Goal: Transaction & Acquisition: Purchase product/service

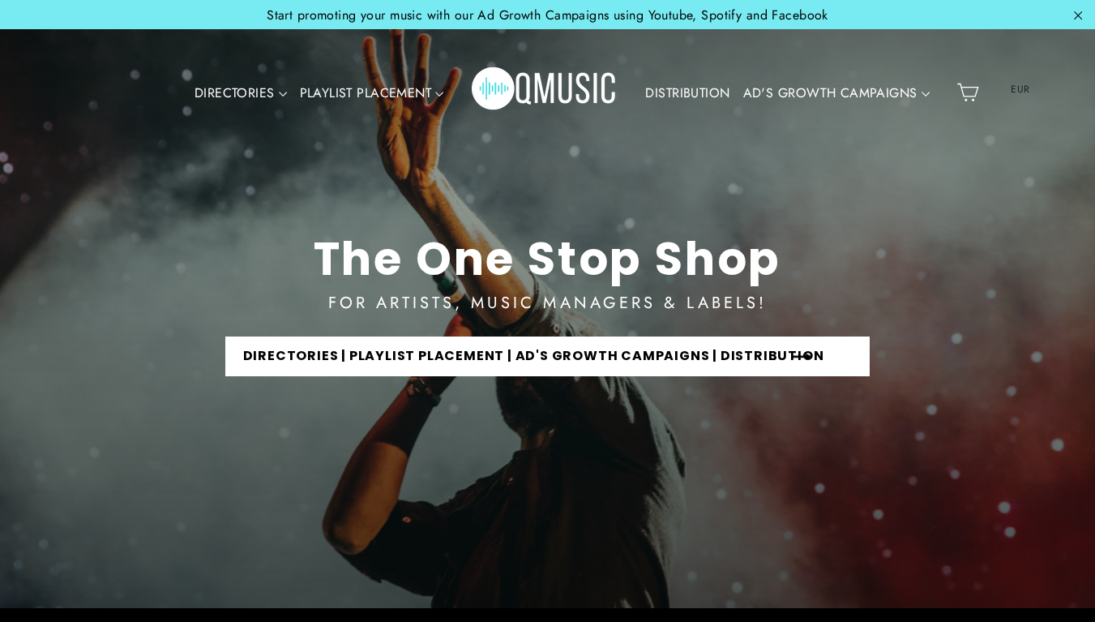
click at [456, 354] on link "DIRECTORIES | PLAYLIST PLACEMENT | AD'S GROWTH CAMPAIGNS | DISTRIBUTION" at bounding box center [547, 356] width 645 height 40
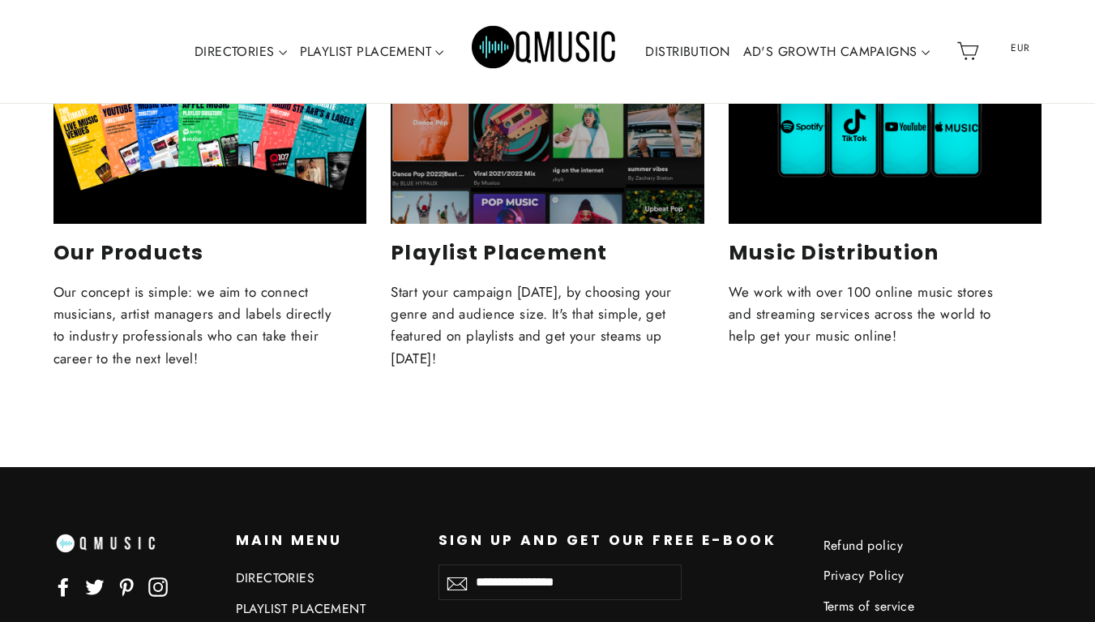
scroll to position [2627, 0]
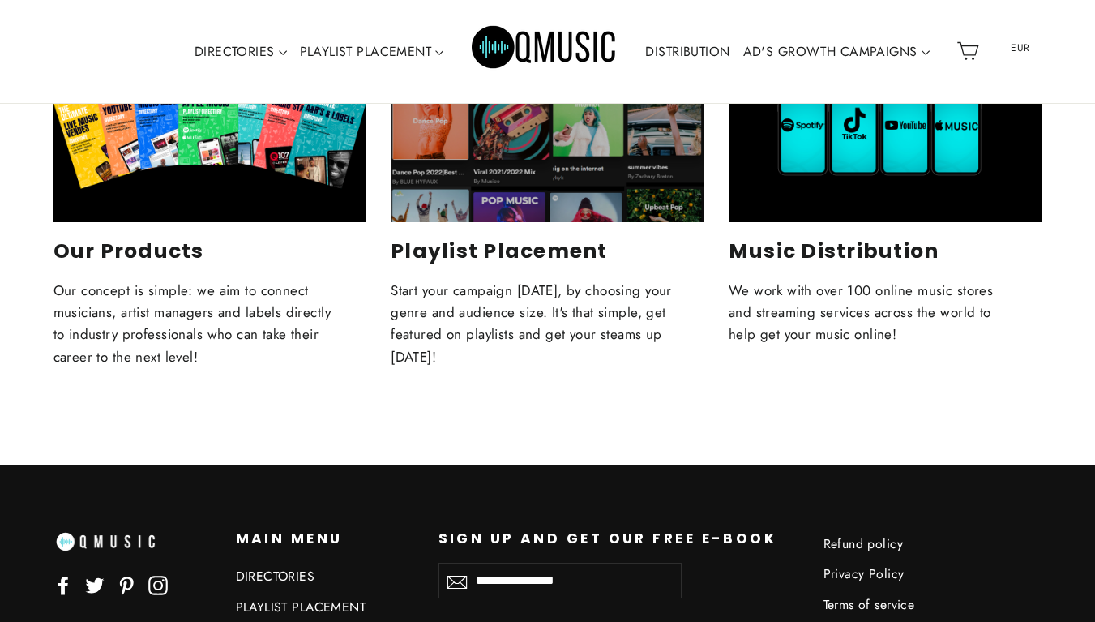
click at [563, 197] on div "Playlist Placement" at bounding box center [548, 134] width 314 height 176
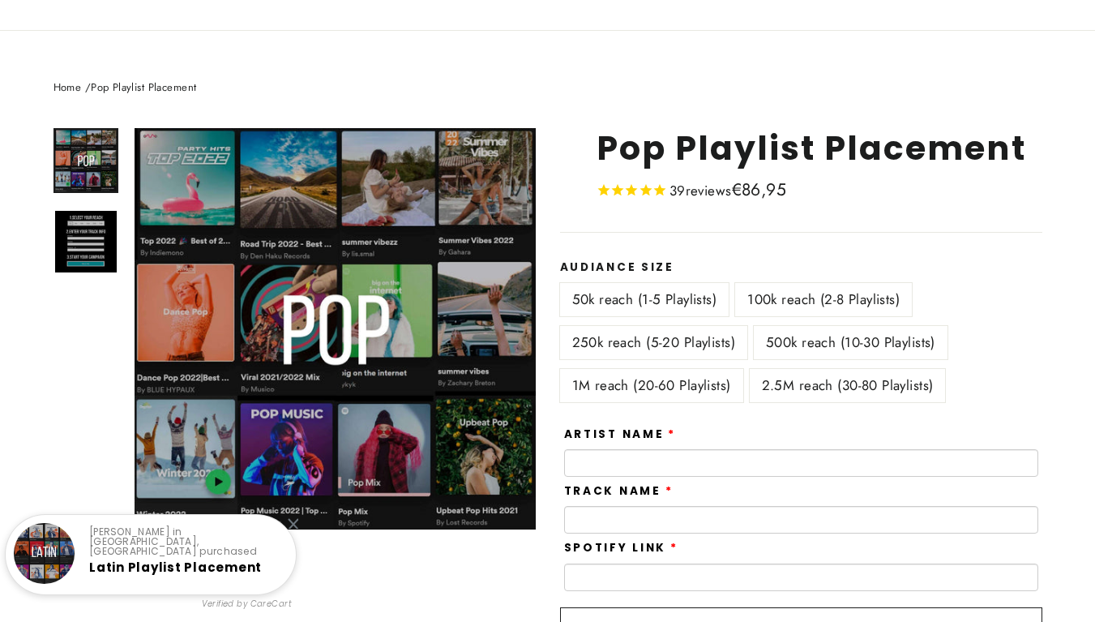
scroll to position [133, 0]
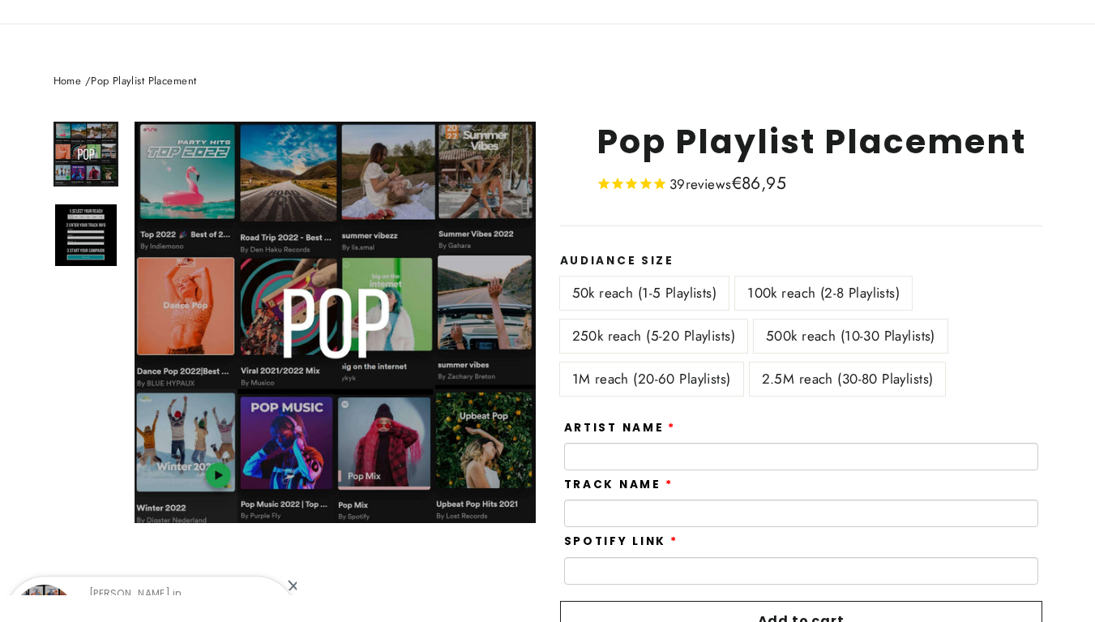
click at [846, 379] on label "2.5M reach (30-80 Playlists)" at bounding box center [848, 378] width 196 height 33
click at [834, 339] on label "500k reach (10-30 Playlists)" at bounding box center [851, 335] width 194 height 33
click at [805, 297] on label "100k reach (2-8 Playlists)" at bounding box center [823, 292] width 177 height 33
click at [679, 293] on label "50k reach (1-5 Playlists)" at bounding box center [644, 292] width 169 height 33
click at [660, 332] on label "250k reach (5-20 Playlists)" at bounding box center [653, 335] width 187 height 33
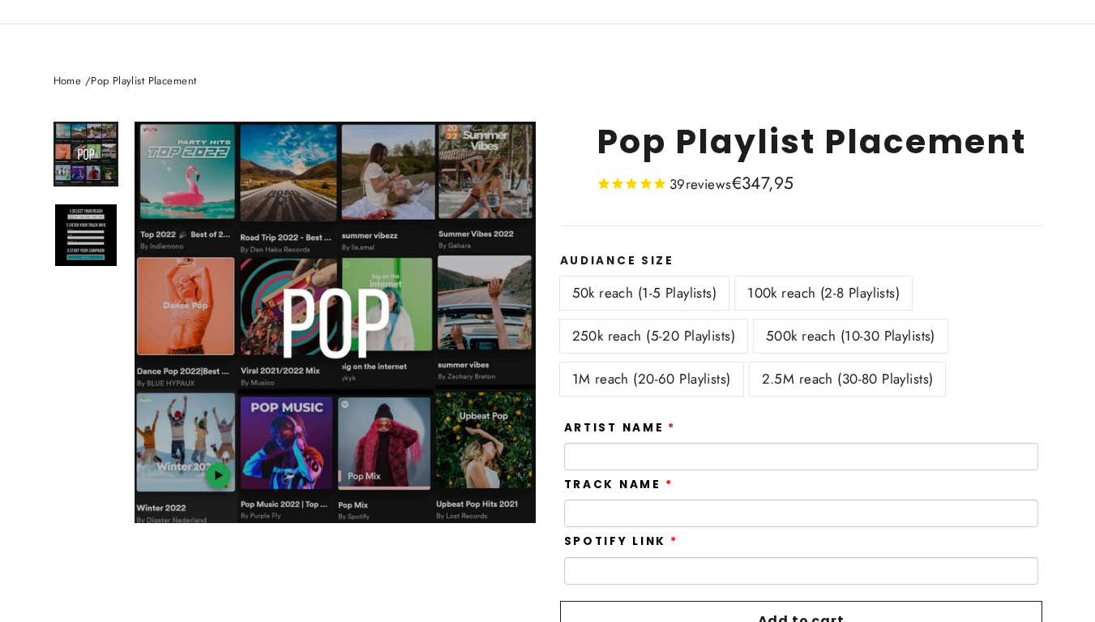
click at [832, 373] on label "2.5M reach (30-80 Playlists)" at bounding box center [848, 378] width 196 height 33
click at [665, 323] on label "250k reach (5-20 Playlists)" at bounding box center [653, 335] width 187 height 33
click at [648, 288] on label "50k reach (1-5 Playlists)" at bounding box center [644, 292] width 169 height 33
click at [799, 280] on label "100k reach (2-8 Playlists)" at bounding box center [823, 292] width 177 height 33
click at [658, 328] on label "250k reach (5-20 Playlists)" at bounding box center [653, 335] width 187 height 33
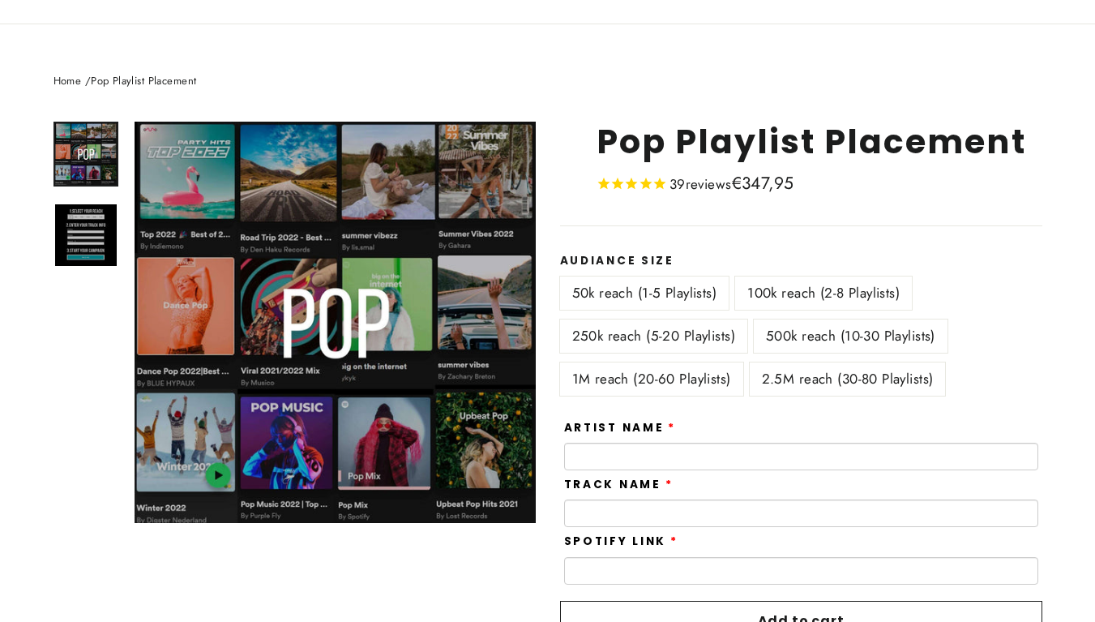
click at [786, 333] on label "500k reach (10-30 Playlists)" at bounding box center [851, 335] width 194 height 33
click at [672, 369] on label "1M reach (20-60 Playlists)" at bounding box center [651, 378] width 183 height 33
click at [829, 370] on label "2.5M reach (30-80 Playlists)" at bounding box center [848, 378] width 196 height 33
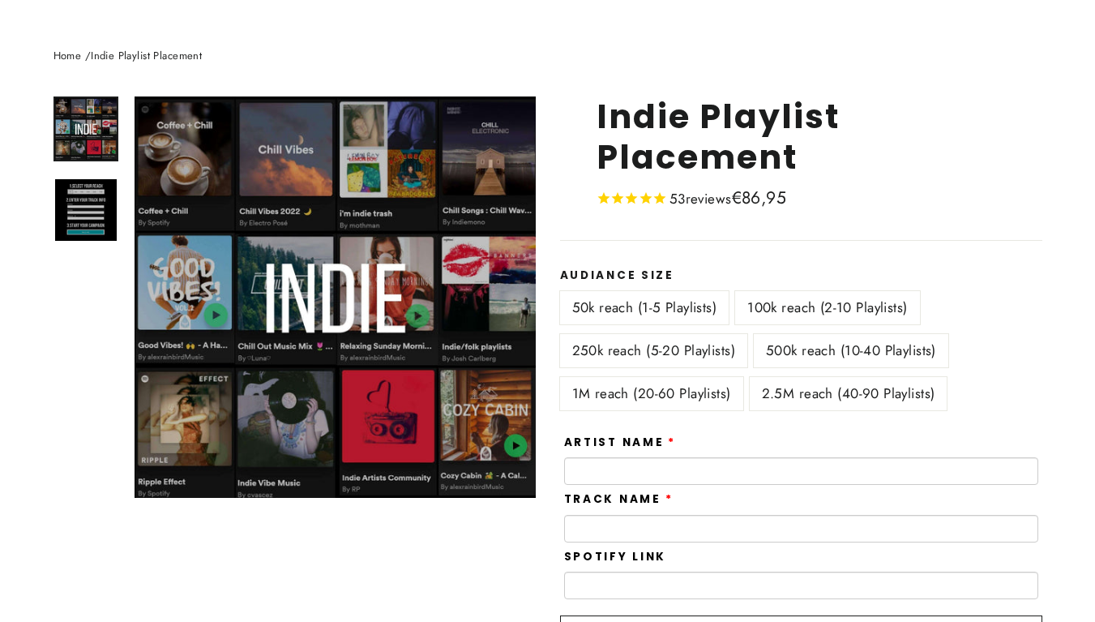
scroll to position [261, 0]
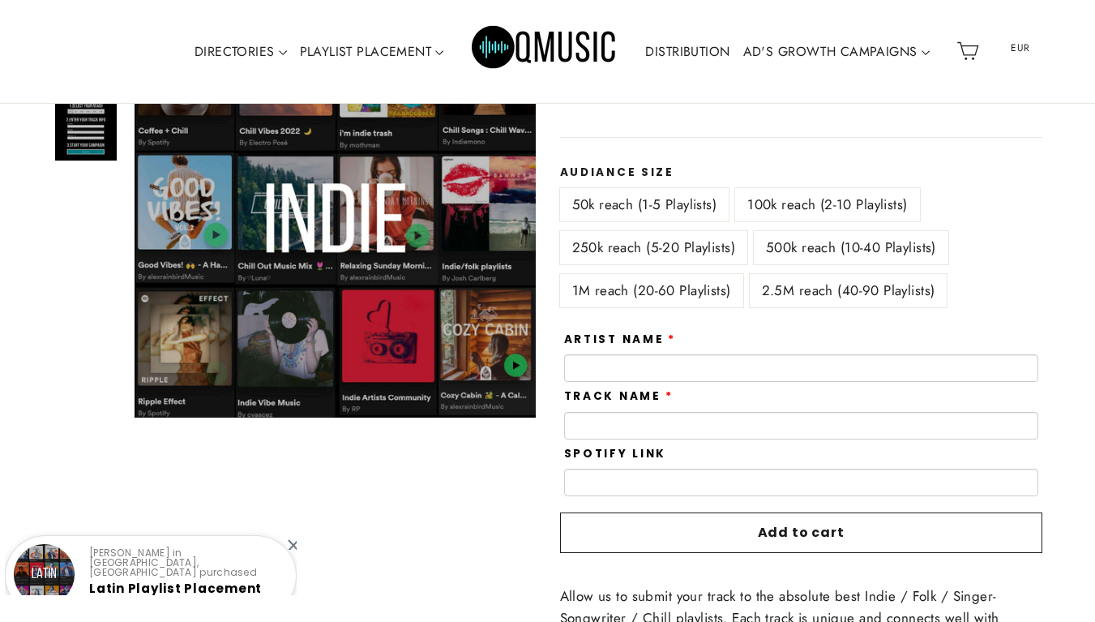
click at [828, 305] on label "2.5M reach (40-90 Playlists)" at bounding box center [849, 290] width 198 height 33
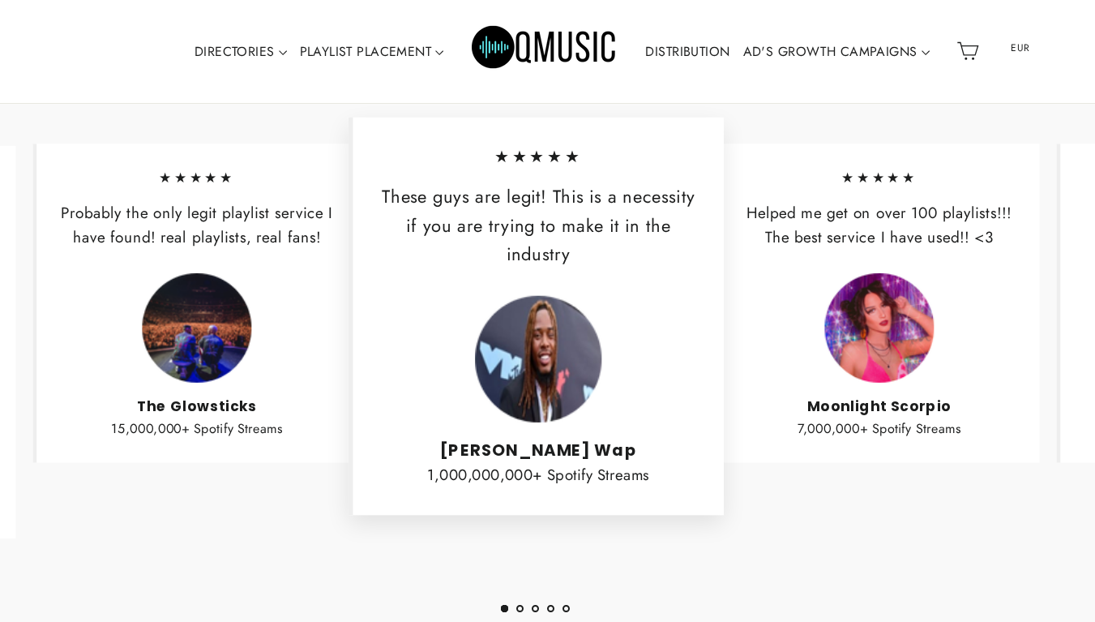
scroll to position [2077, 0]
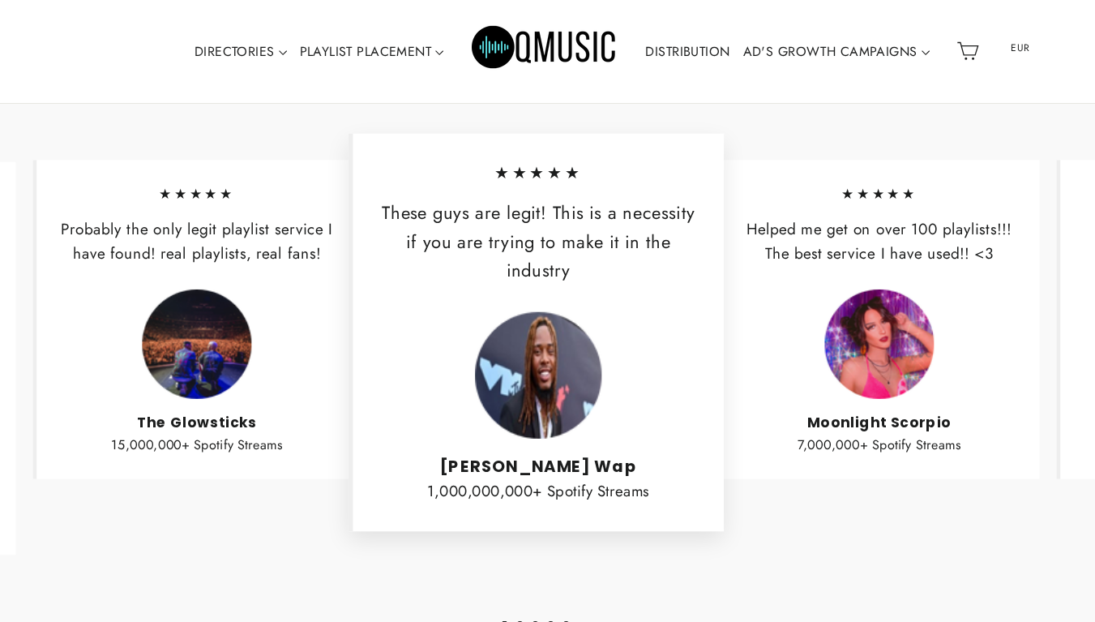
click at [520, 621] on button "2" at bounding box center [519, 624] width 7 height 7
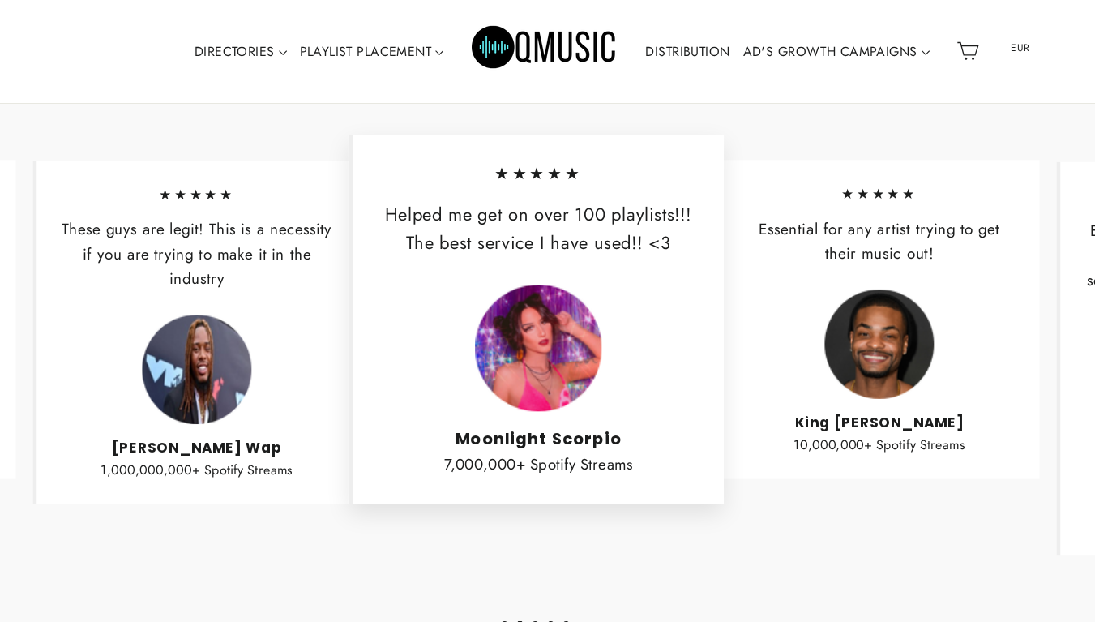
click at [537, 621] on button "3" at bounding box center [535, 624] width 7 height 7
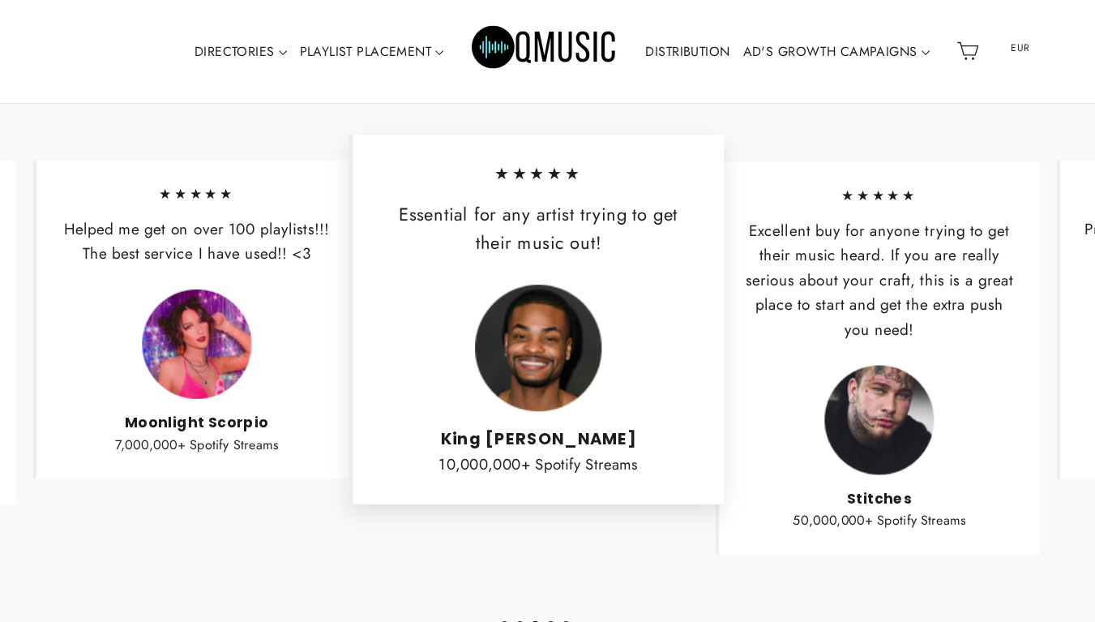
click at [554, 614] on ul "1 2 3 4 5" at bounding box center [535, 621] width 1119 height 22
click at [563, 621] on button "5" at bounding box center [566, 624] width 7 height 7
